Goal: Task Accomplishment & Management: Use online tool/utility

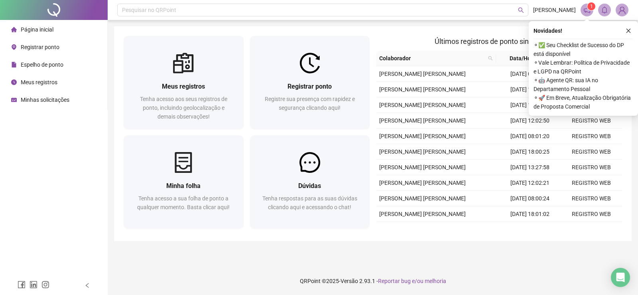
click at [40, 45] on span "Registrar ponto" at bounding box center [40, 47] width 39 height 6
click at [40, 44] on span "Registrar ponto" at bounding box center [40, 47] width 39 height 6
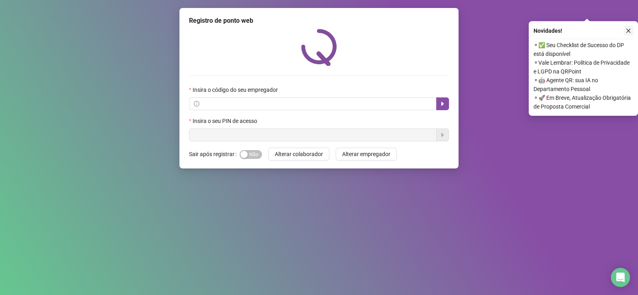
click at [628, 30] on icon "close" at bounding box center [629, 31] width 4 height 4
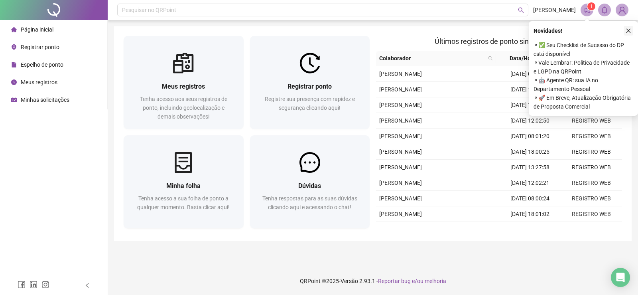
click at [631, 29] on icon "close" at bounding box center [629, 31] width 6 height 6
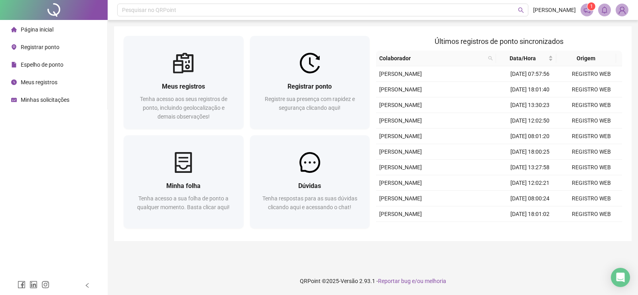
click at [38, 45] on span "Registrar ponto" at bounding box center [40, 47] width 39 height 6
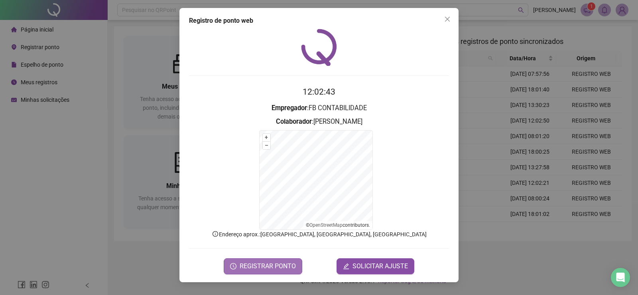
click at [261, 268] on span "REGISTRAR PONTO" at bounding box center [268, 266] width 56 height 10
